Goal: Contribute content: Add original content to the website for others to see

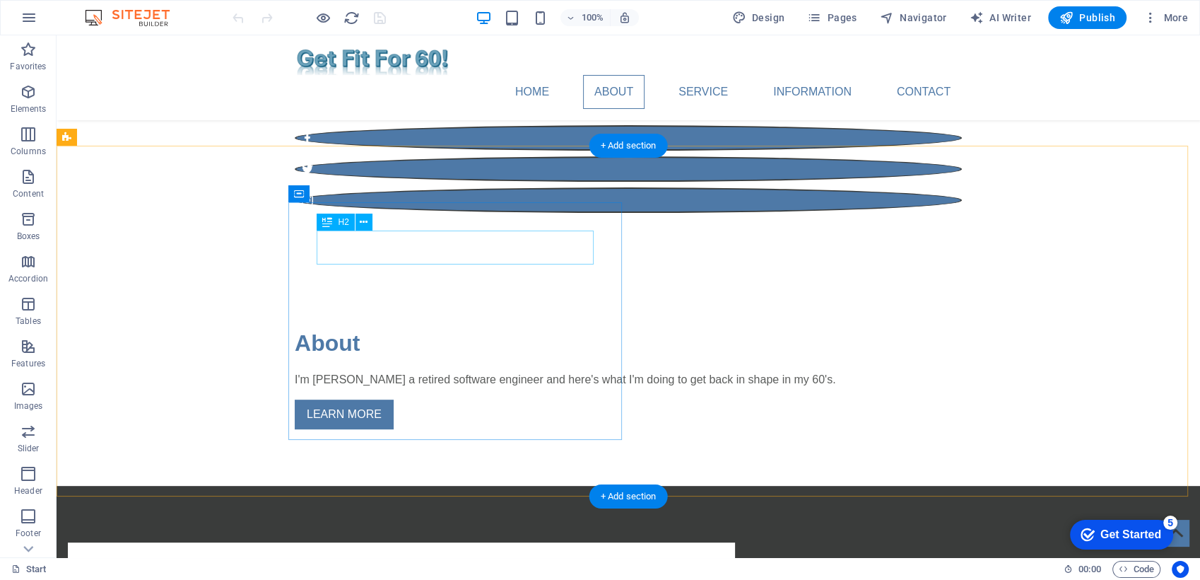
click at [426, 571] on div "First Headline" at bounding box center [401, 588] width 611 height 34
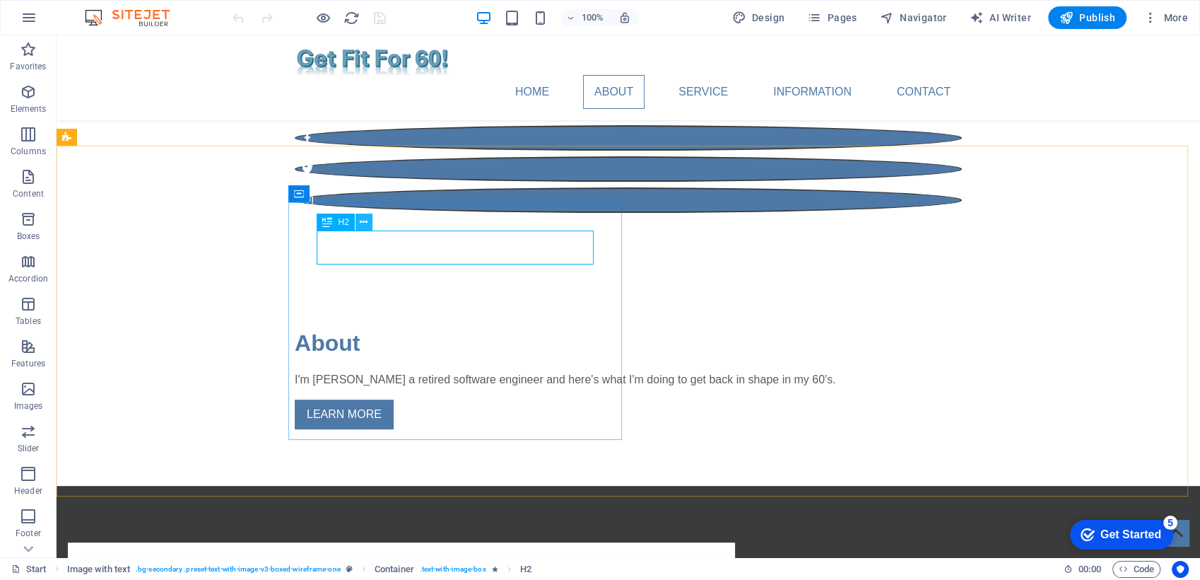
click at [366, 216] on icon at bounding box center [364, 222] width 8 height 15
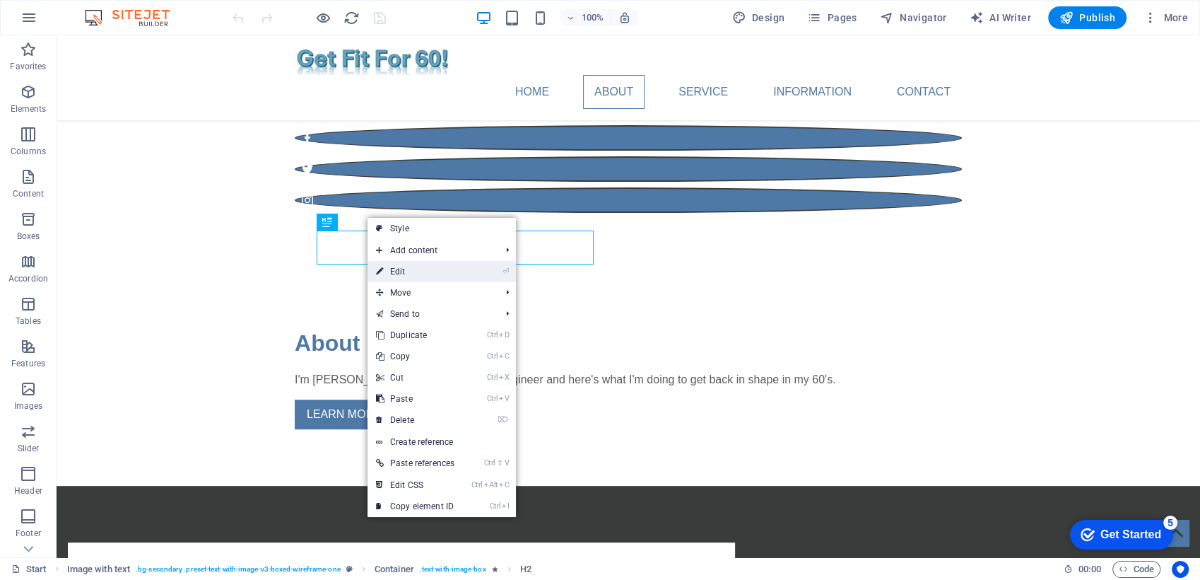
click at [416, 269] on link "⏎ Edit" at bounding box center [415, 271] width 95 height 21
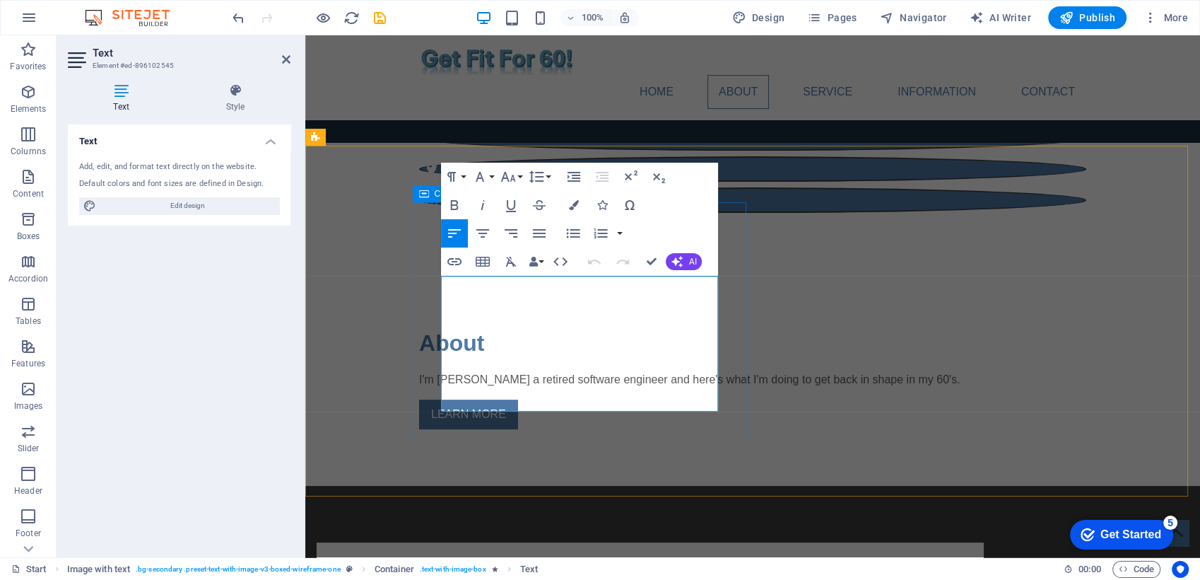
drag, startPoint x: 665, startPoint y: 404, endPoint x: 434, endPoint y: 286, distance: 258.6
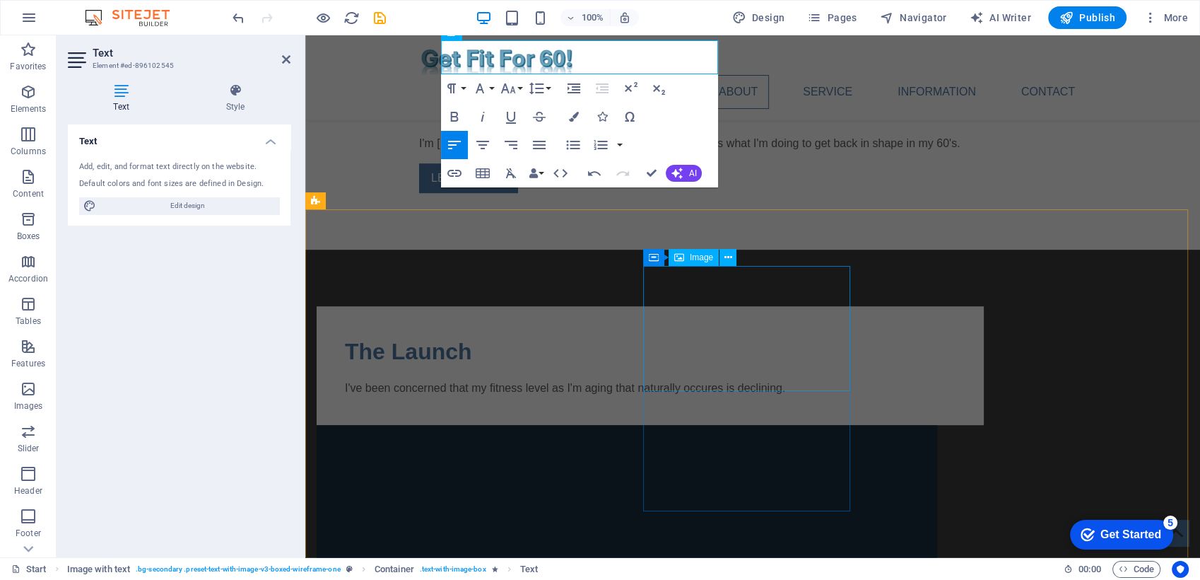
scroll to position [549, 0]
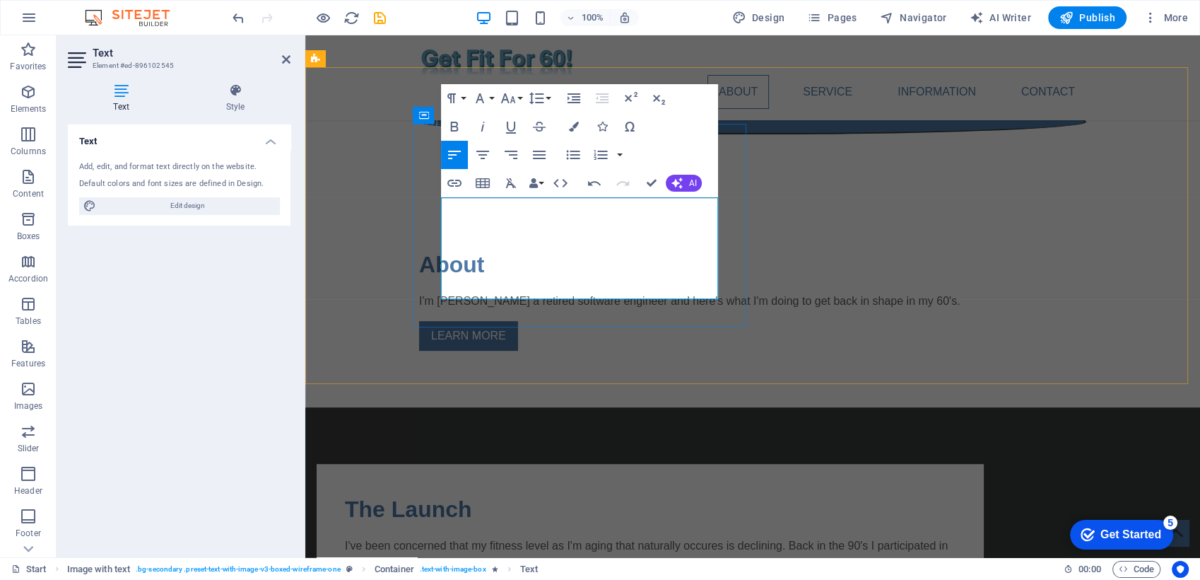
click at [676, 537] on p "I've been concerned that my fitness level as I'm aging that naturally occures i…" at bounding box center [650, 562] width 611 height 51
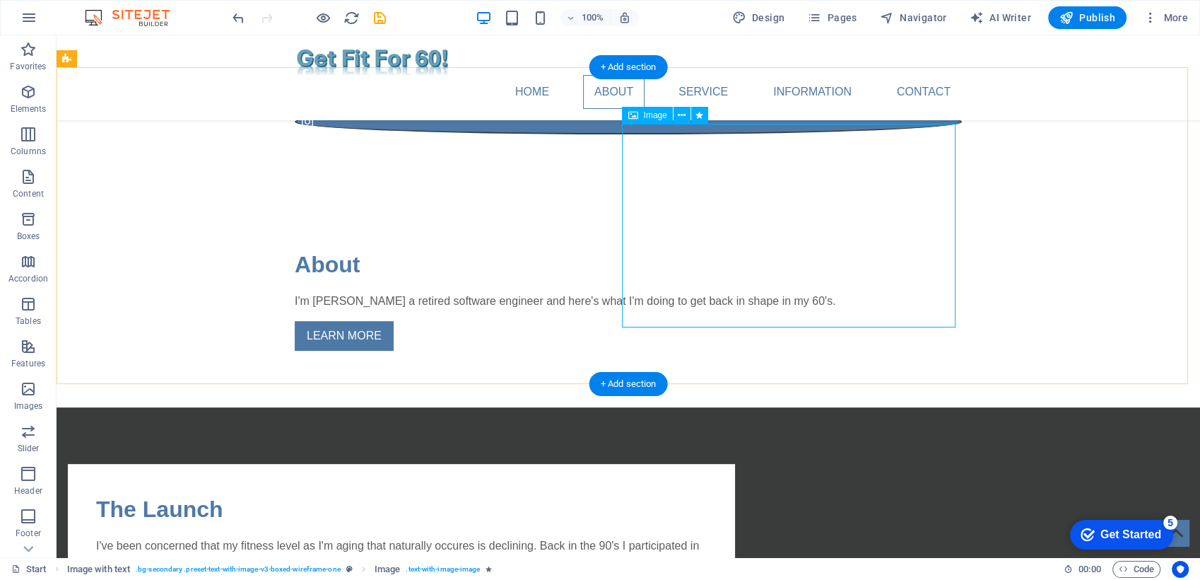
click at [682, 115] on icon at bounding box center [682, 115] width 8 height 15
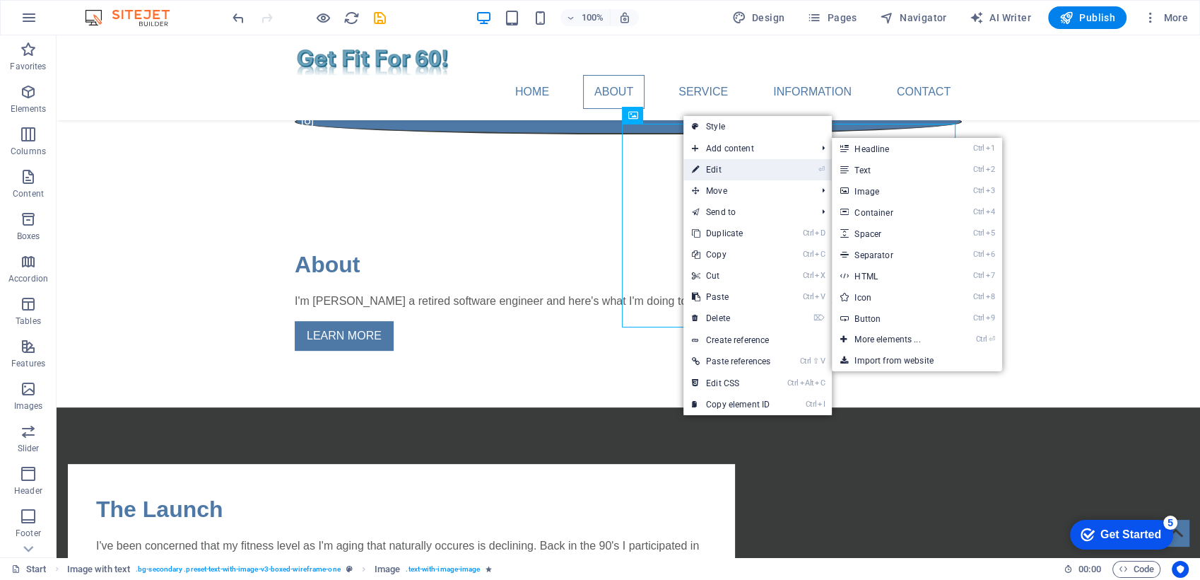
click at [715, 167] on link "⏎ Edit" at bounding box center [731, 169] width 95 height 21
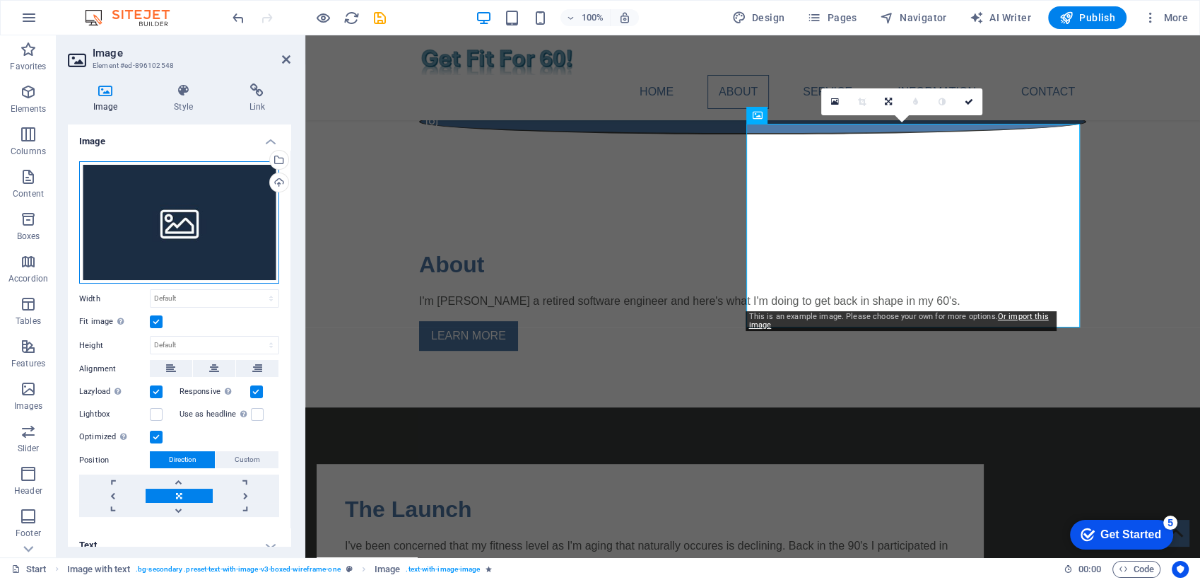
click at [177, 223] on div "Drag files here, click to choose files or select files from Files or our free s…" at bounding box center [179, 222] width 200 height 123
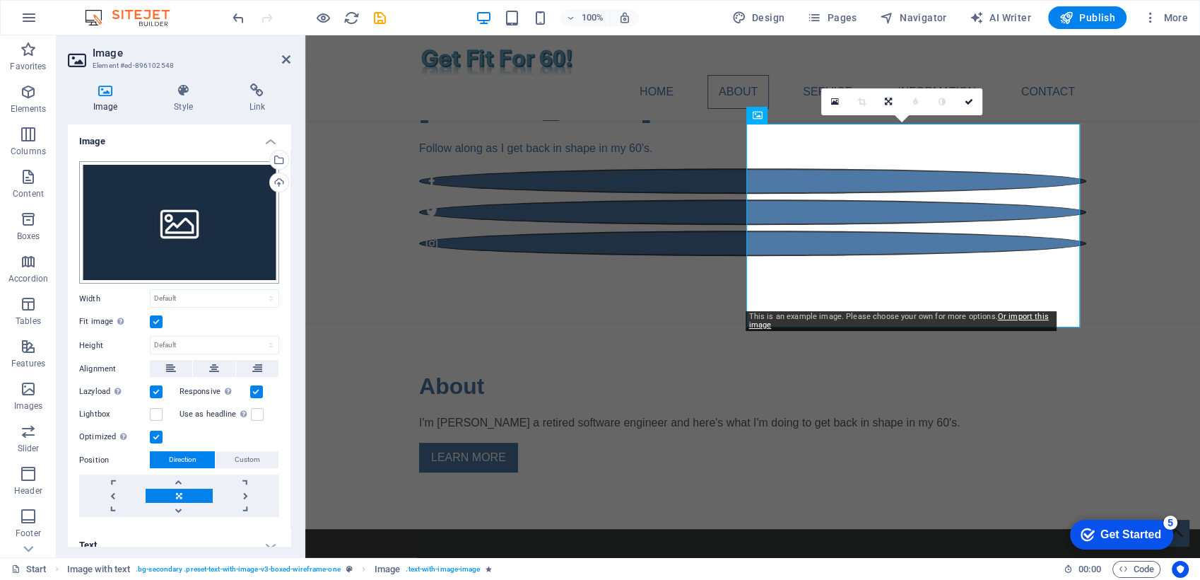
scroll to position [672, 0]
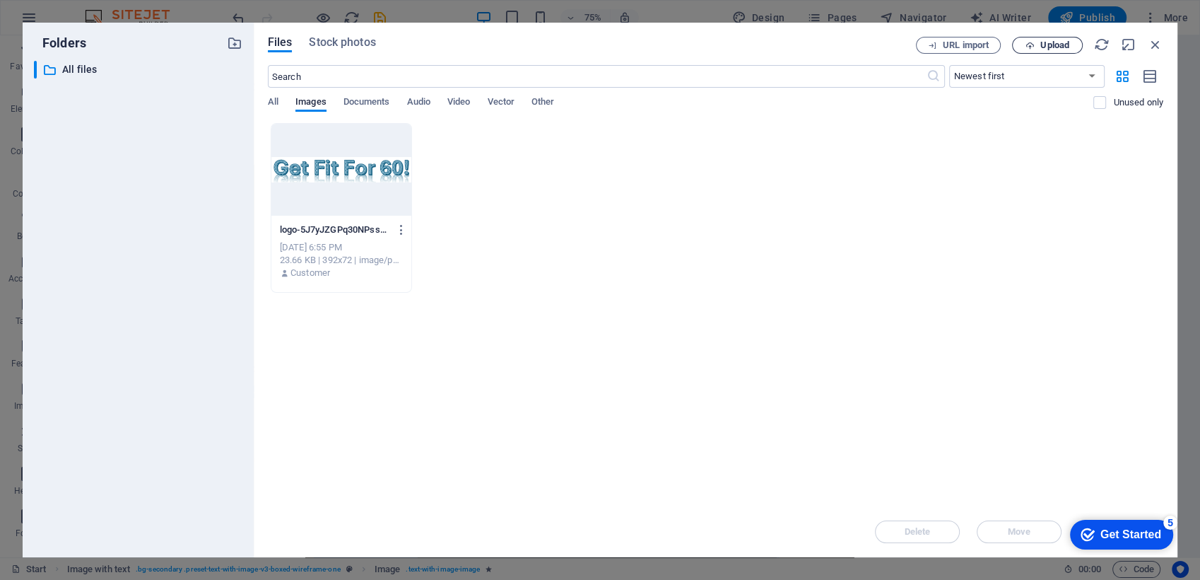
click at [1055, 44] on span "Upload" at bounding box center [1055, 45] width 29 height 8
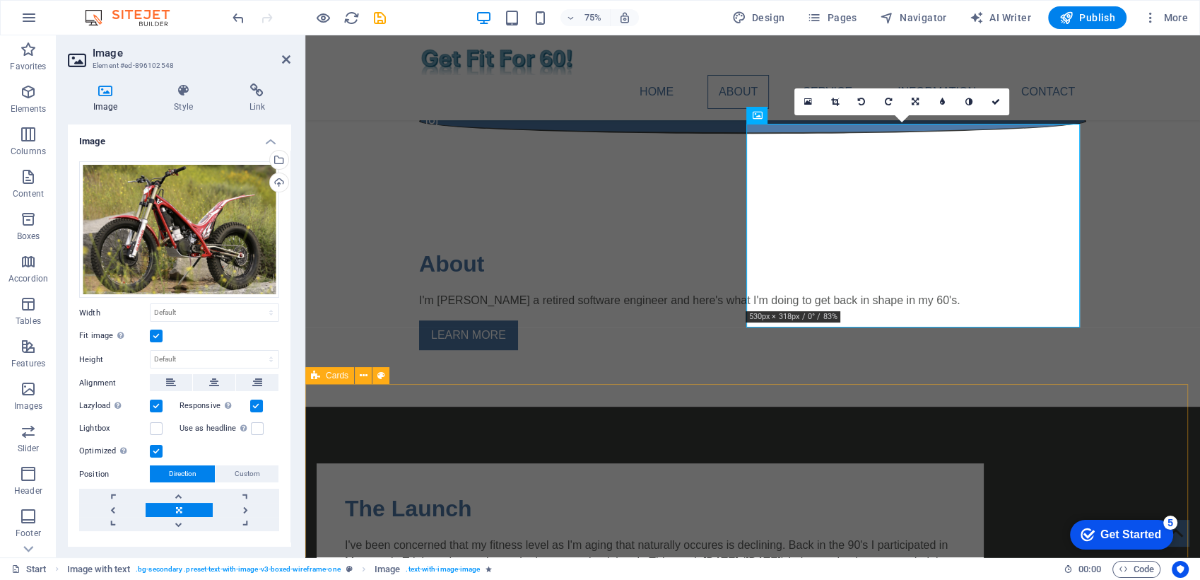
scroll to position [549, 0]
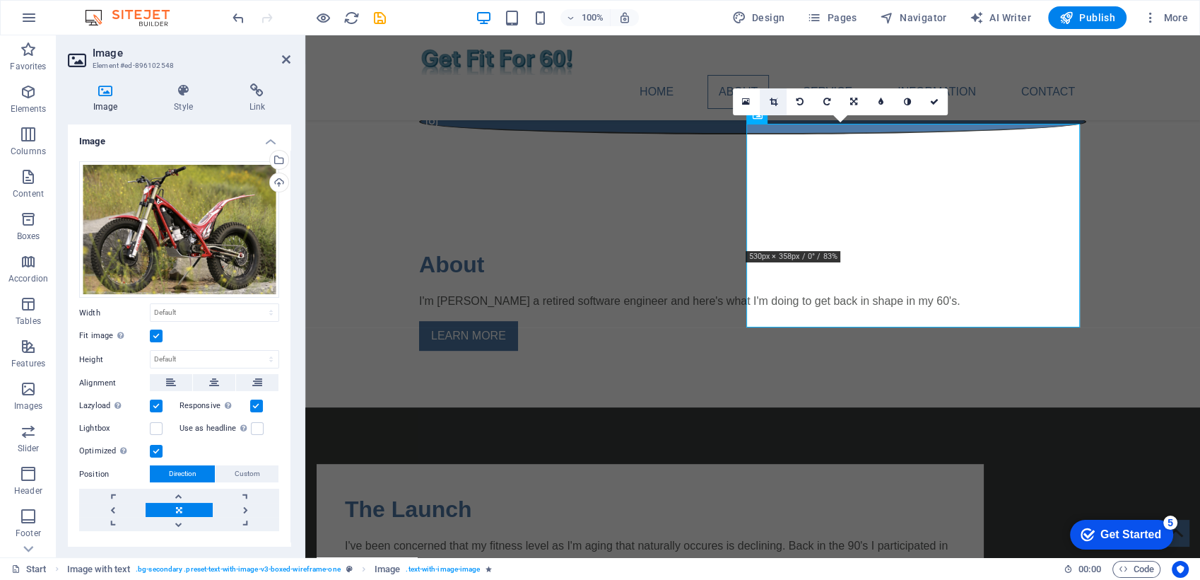
click at [776, 100] on icon at bounding box center [773, 102] width 8 height 8
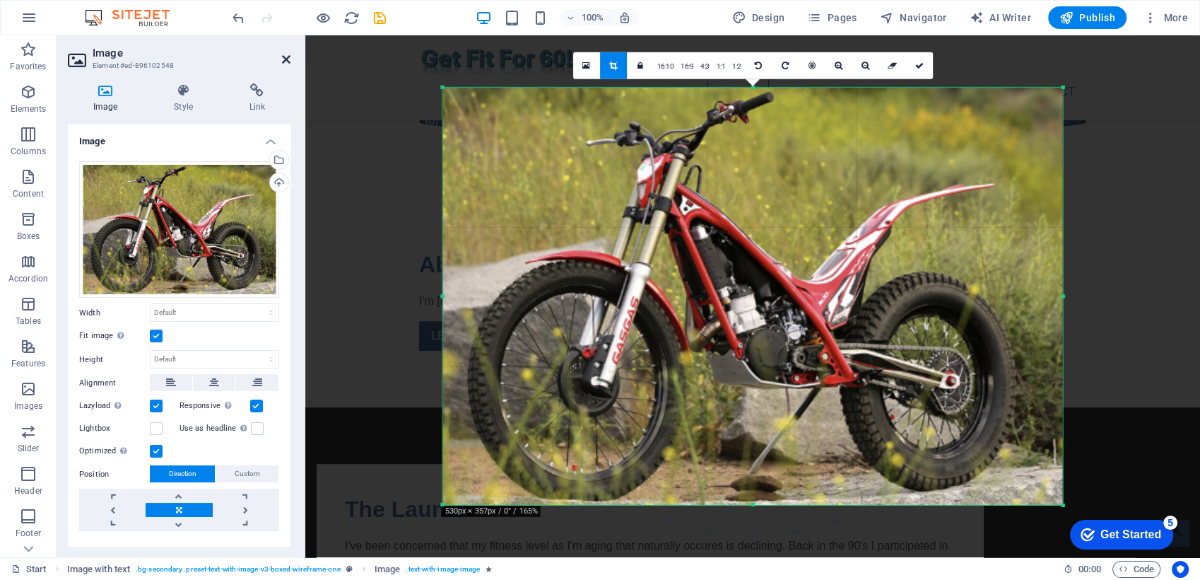
click at [284, 54] on icon at bounding box center [286, 59] width 8 height 11
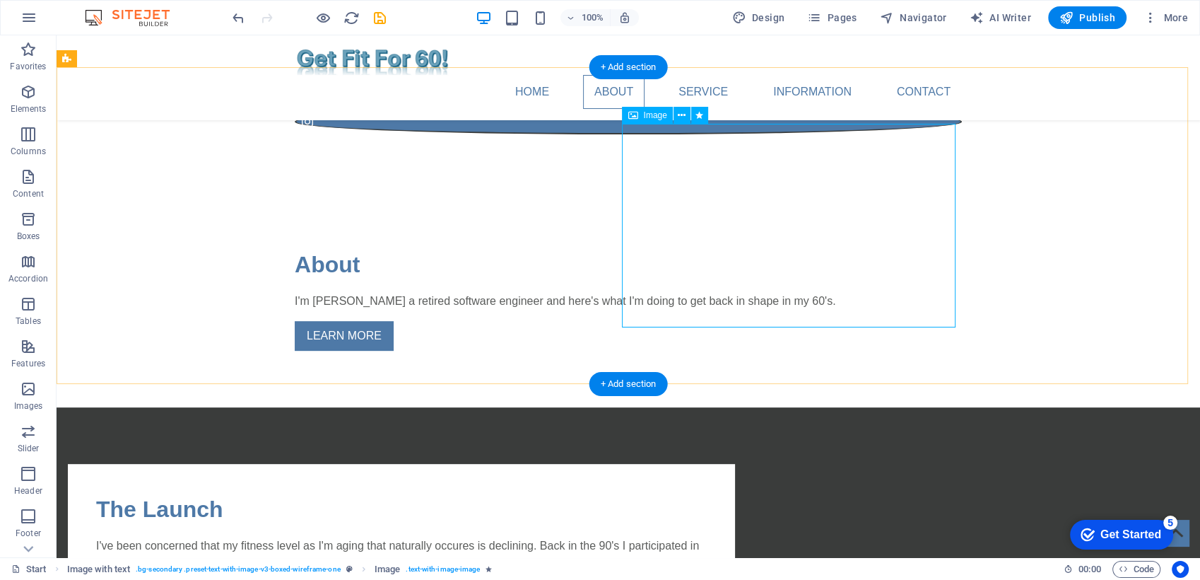
click at [682, 111] on icon at bounding box center [682, 115] width 8 height 15
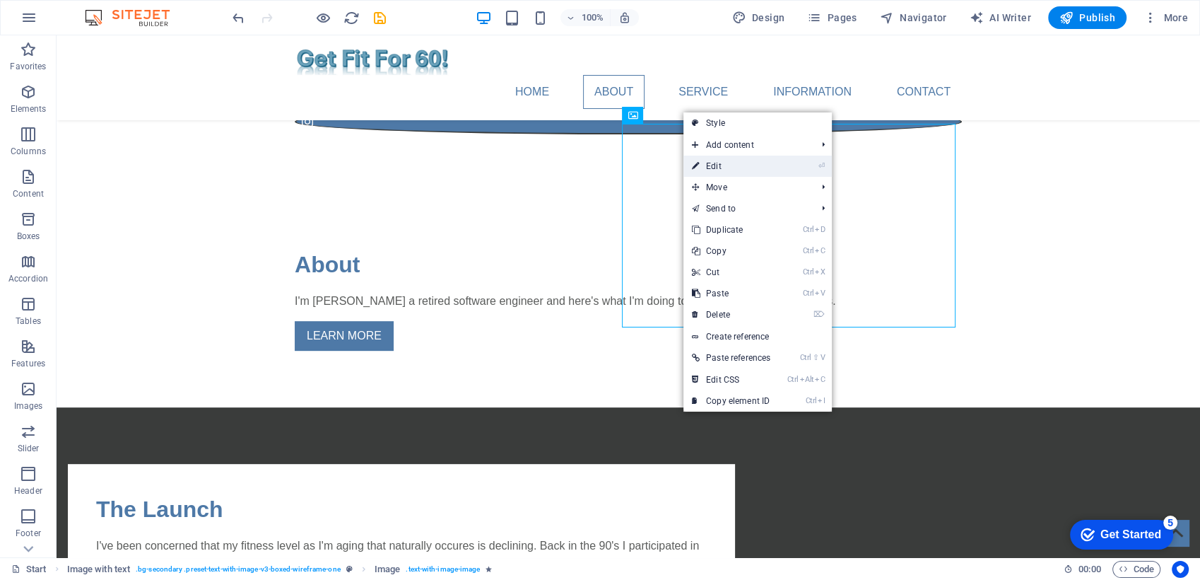
click at [718, 160] on link "⏎ Edit" at bounding box center [731, 166] width 95 height 21
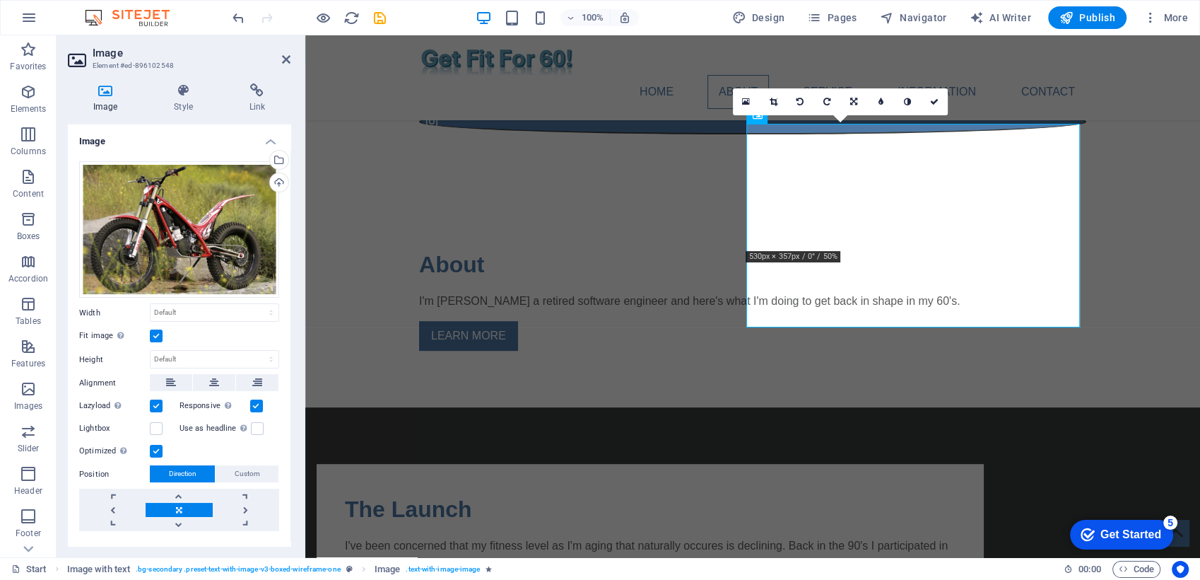
click at [152, 332] on label at bounding box center [156, 335] width 13 height 13
click at [0, 0] on input "Fit image Automatically fit image to a fixed width and height" at bounding box center [0, 0] width 0 height 0
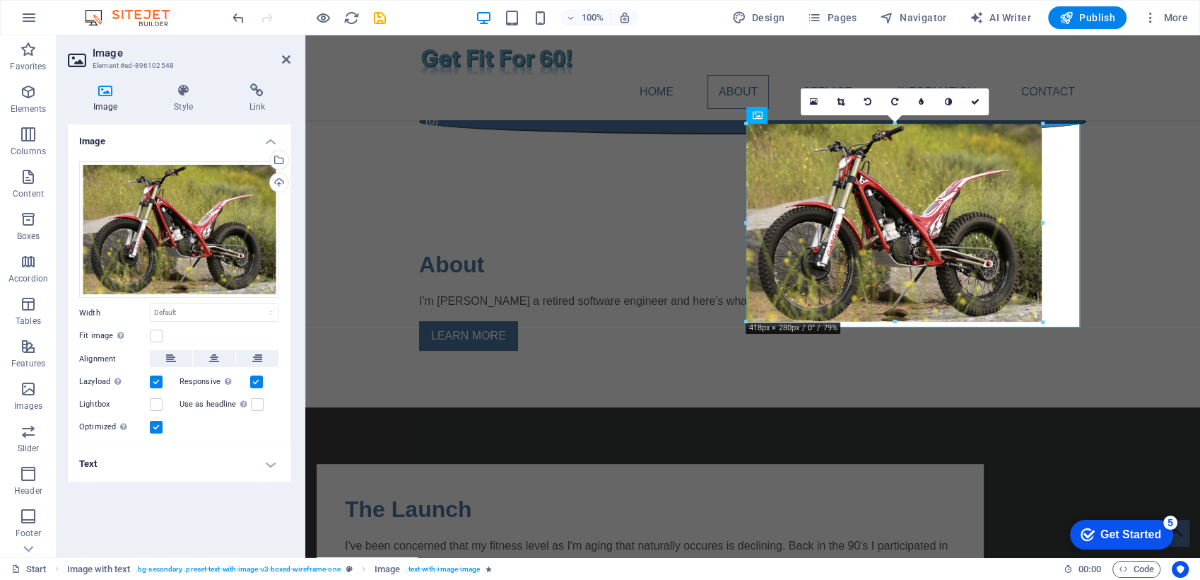
drag, startPoint x: 935, startPoint y: 250, endPoint x: 1038, endPoint y: 317, distance: 122.6
type input "422"
select select "px"
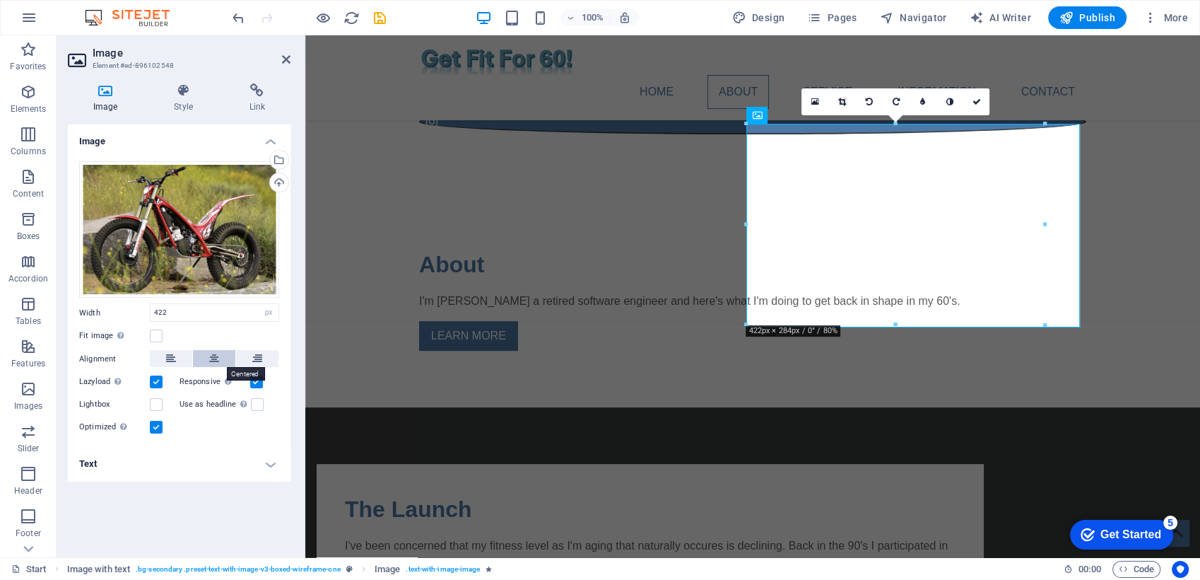
click at [216, 356] on icon at bounding box center [214, 358] width 10 height 17
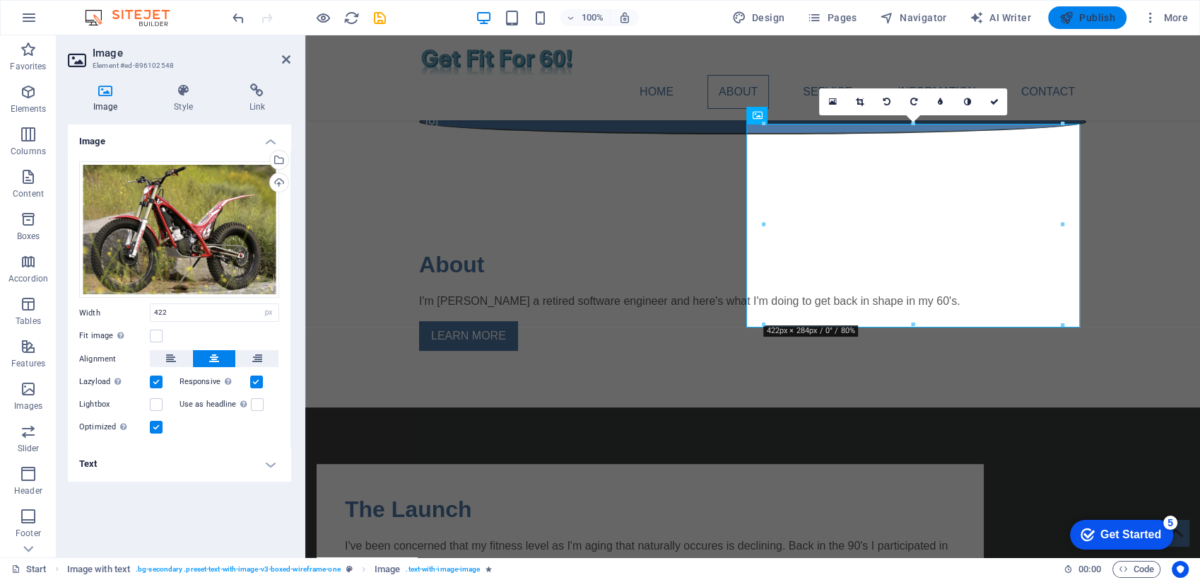
click at [1082, 16] on span "Publish" at bounding box center [1088, 18] width 56 height 14
